Goal: Task Accomplishment & Management: Use online tool/utility

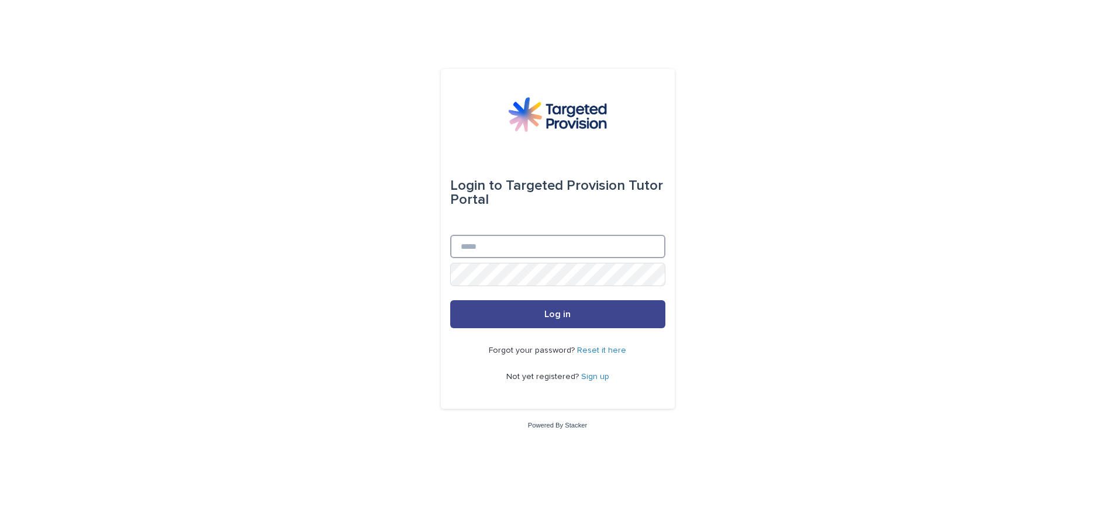
type input "**********"
click at [547, 312] on span "Log in" at bounding box center [557, 314] width 26 height 9
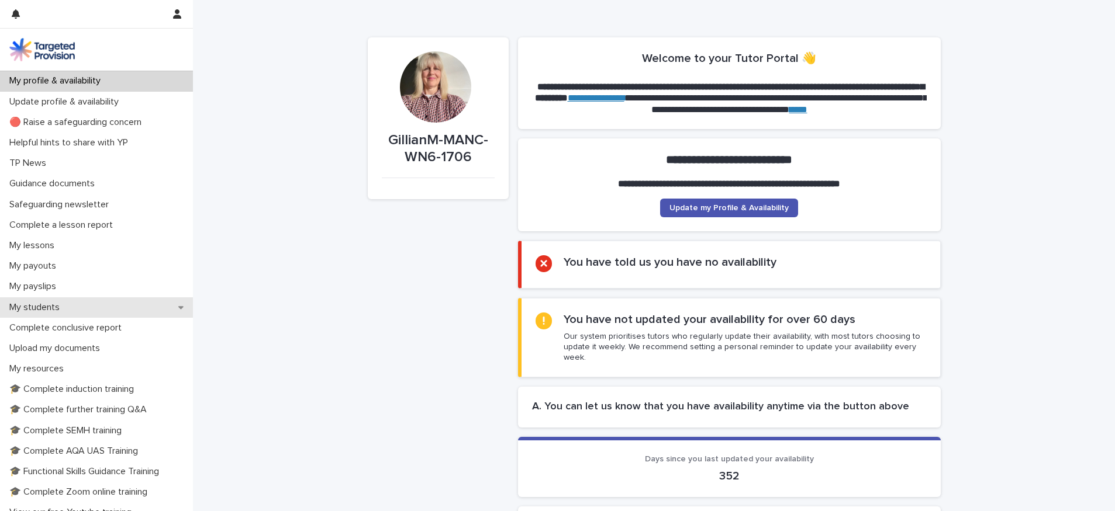
click at [103, 299] on div "My students" at bounding box center [96, 307] width 193 height 20
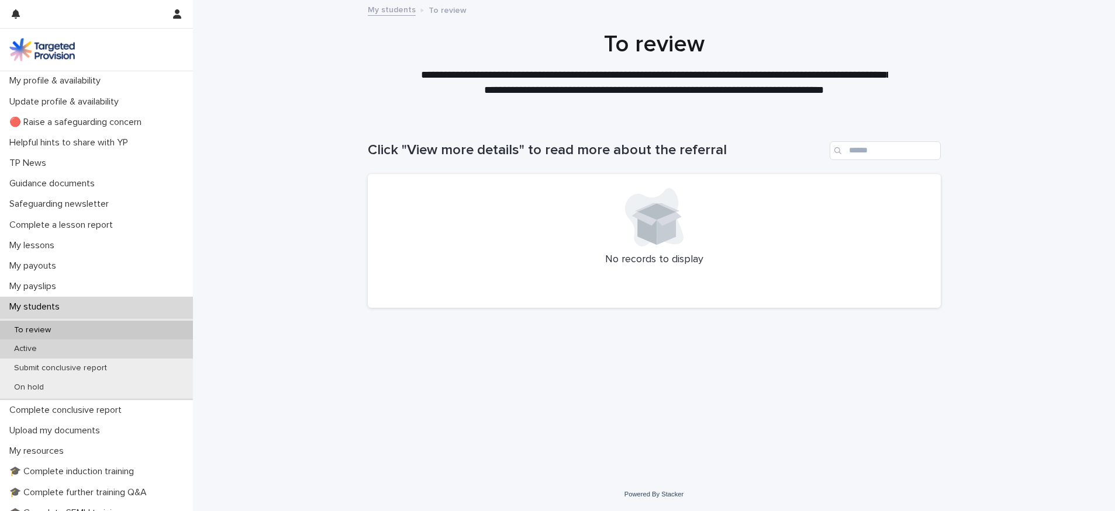
click at [113, 347] on div "Active" at bounding box center [96, 349] width 193 height 19
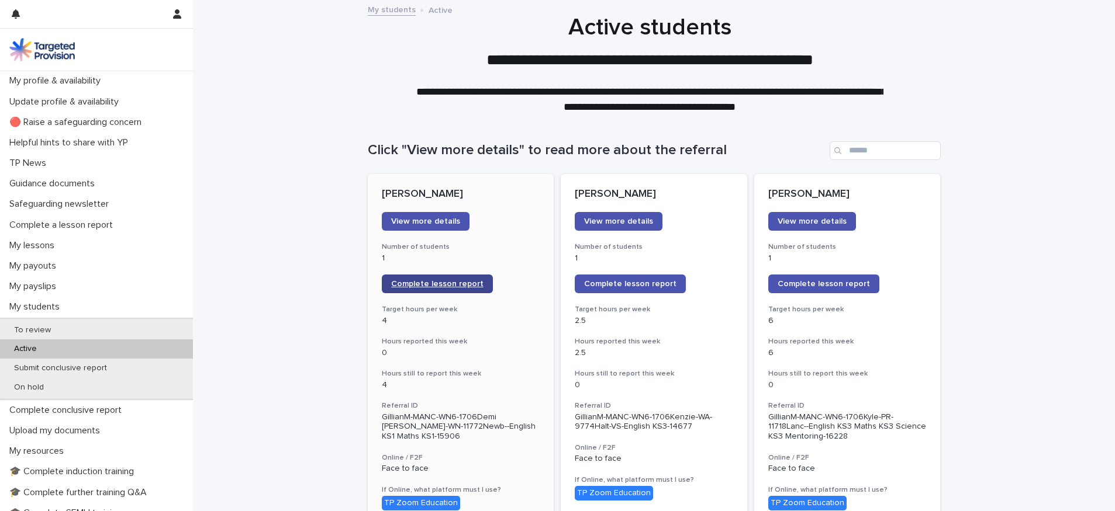
click at [415, 284] on span "Complete lesson report" at bounding box center [437, 284] width 92 height 8
click at [133, 383] on div "On hold" at bounding box center [96, 387] width 193 height 19
